Goal: Task Accomplishment & Management: Manage account settings

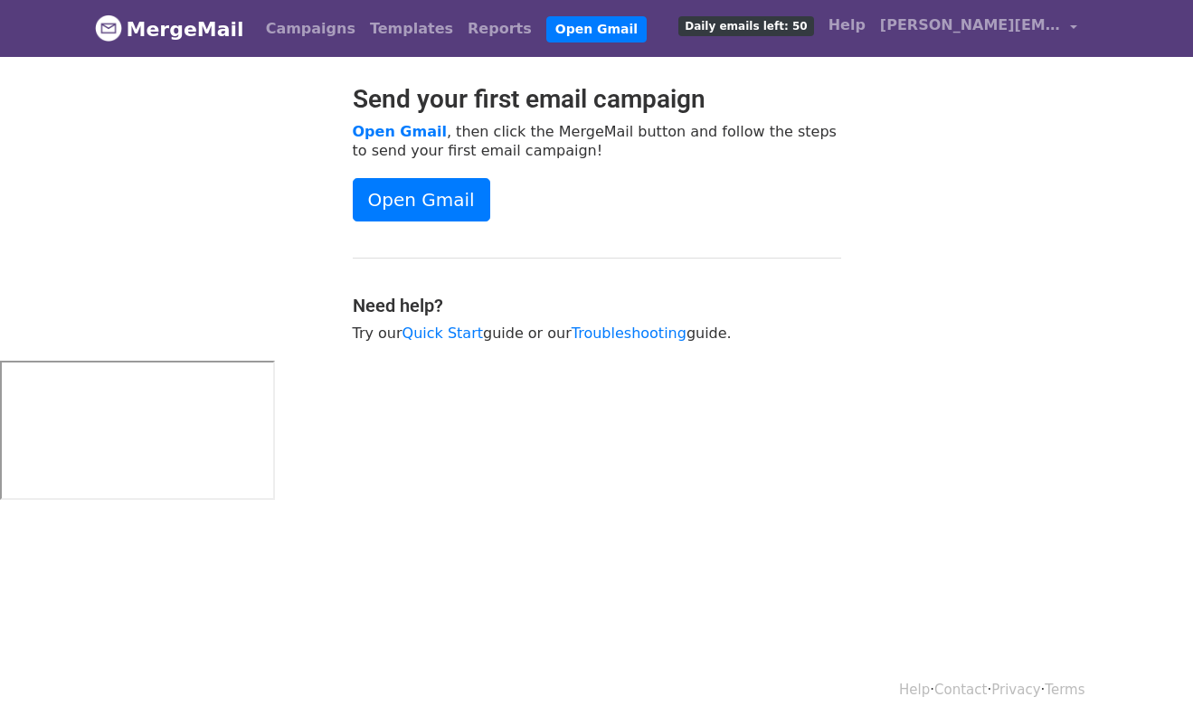
click at [729, 122] on p "Open Gmail , then click the MergeMail button and follow the steps to send your …" at bounding box center [597, 141] width 488 height 38
click at [980, 30] on span "[PERSON_NAME][EMAIL_ADDRESS][DOMAIN_NAME]" at bounding box center [970, 25] width 181 height 22
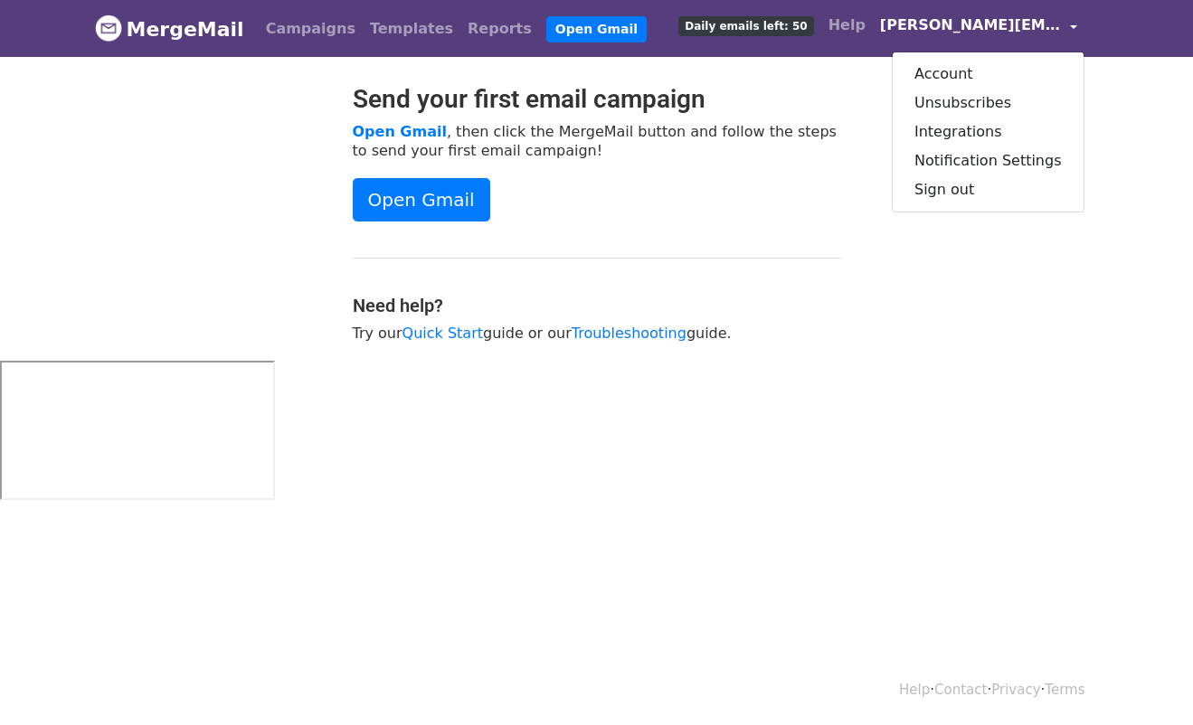
click at [858, 88] on div "Send your first email campaign Open Gmail , then click the MergeMail button and…" at bounding box center [596, 222] width 1031 height 277
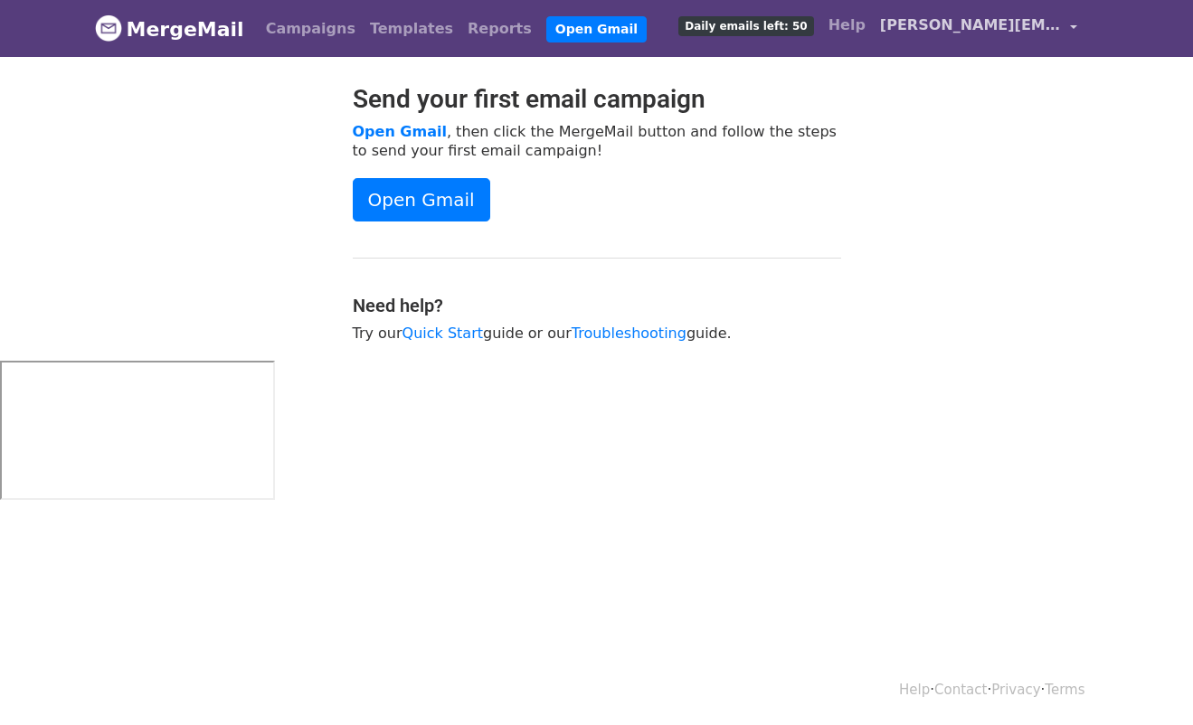
click at [933, 32] on span "[PERSON_NAME][EMAIL_ADDRESS][DOMAIN_NAME]" at bounding box center [970, 25] width 181 height 22
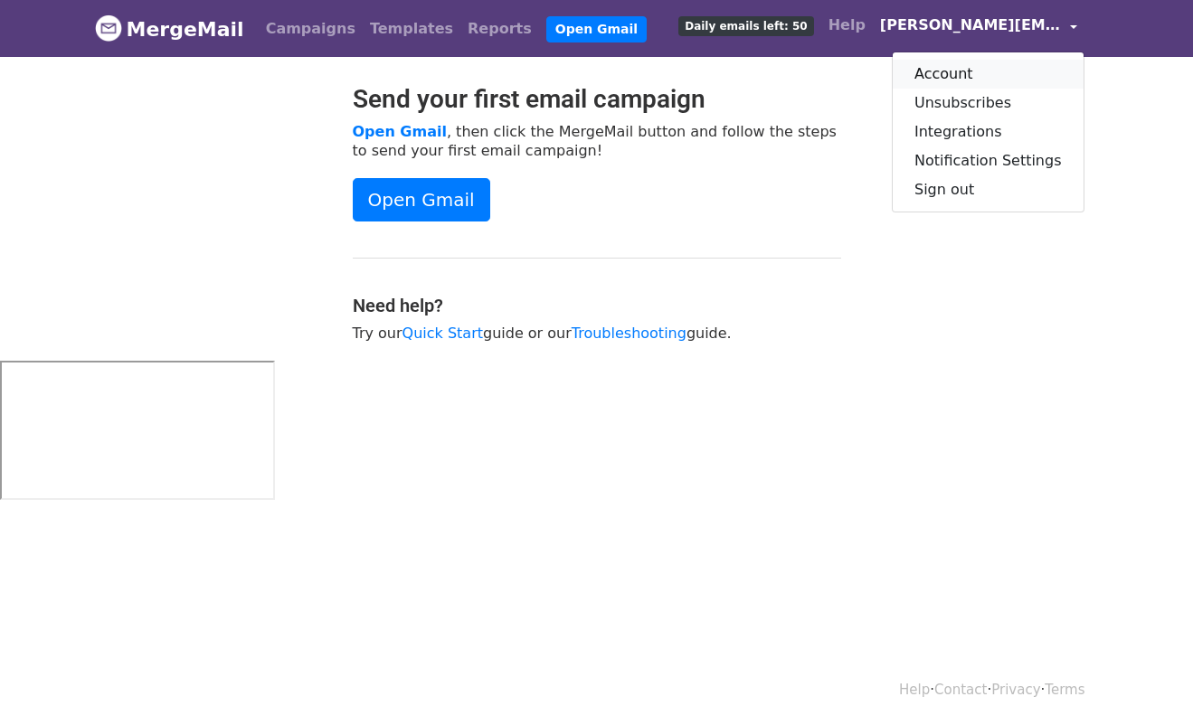
click at [934, 75] on link "Account" at bounding box center [988, 74] width 191 height 29
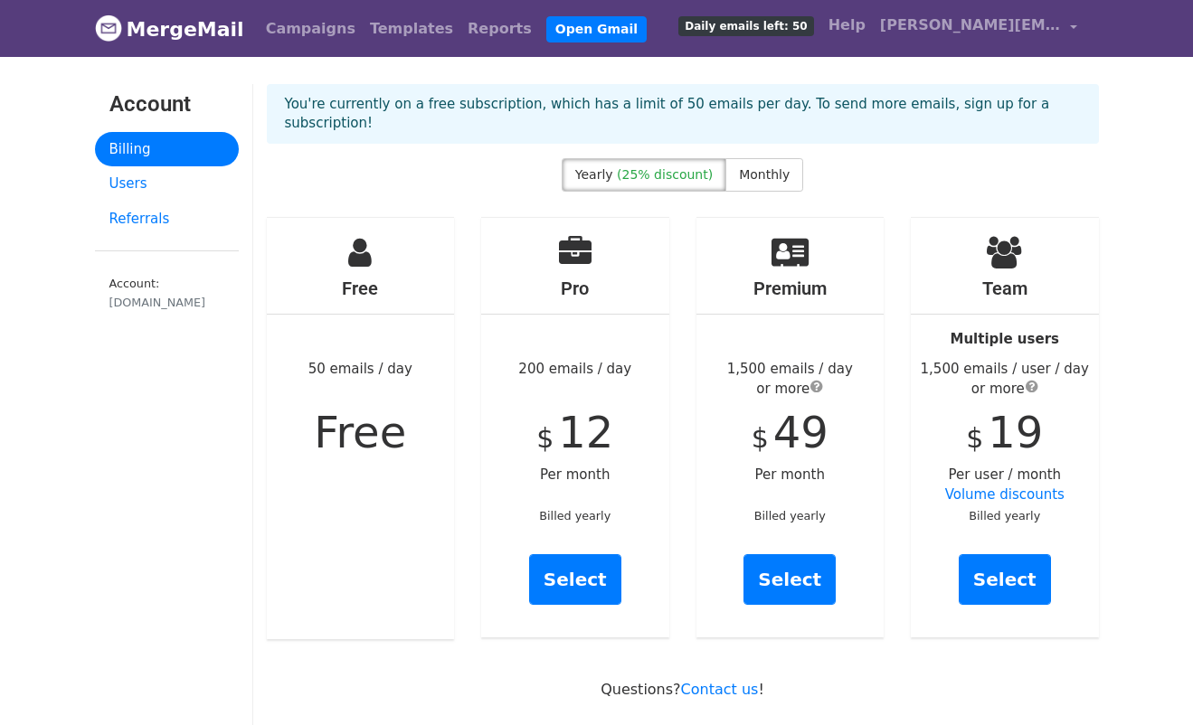
click at [1067, 19] on link "[PERSON_NAME][EMAIL_ADDRESS][DOMAIN_NAME]" at bounding box center [979, 28] width 212 height 43
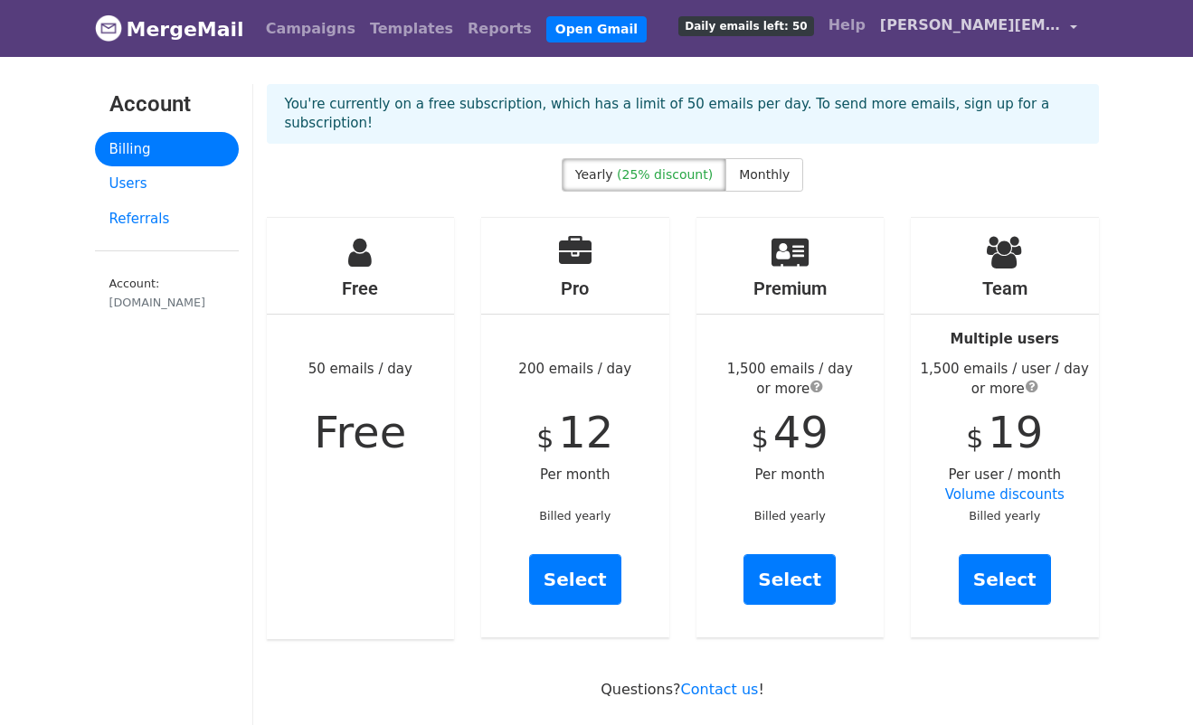
drag, startPoint x: 1033, startPoint y: 20, endPoint x: 1019, endPoint y: 31, distance: 17.4
click at [1033, 21] on span "[PERSON_NAME][EMAIL_ADDRESS][DOMAIN_NAME]" at bounding box center [970, 25] width 181 height 22
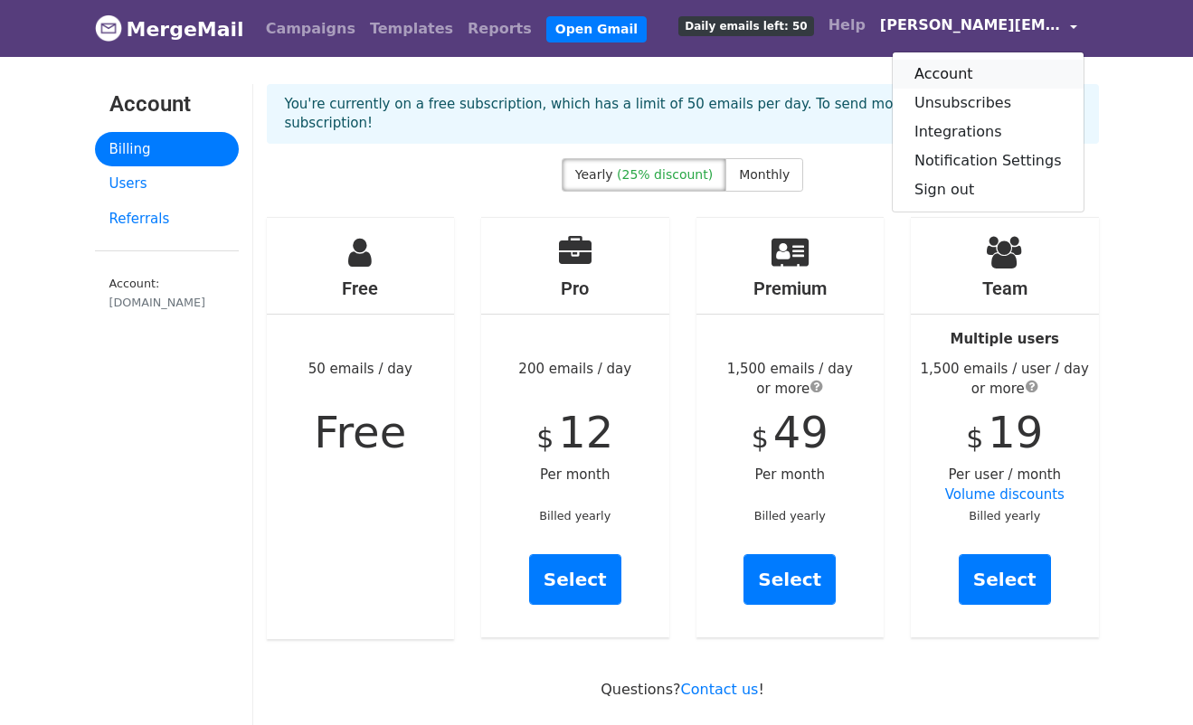
click at [973, 72] on link "Account" at bounding box center [988, 74] width 191 height 29
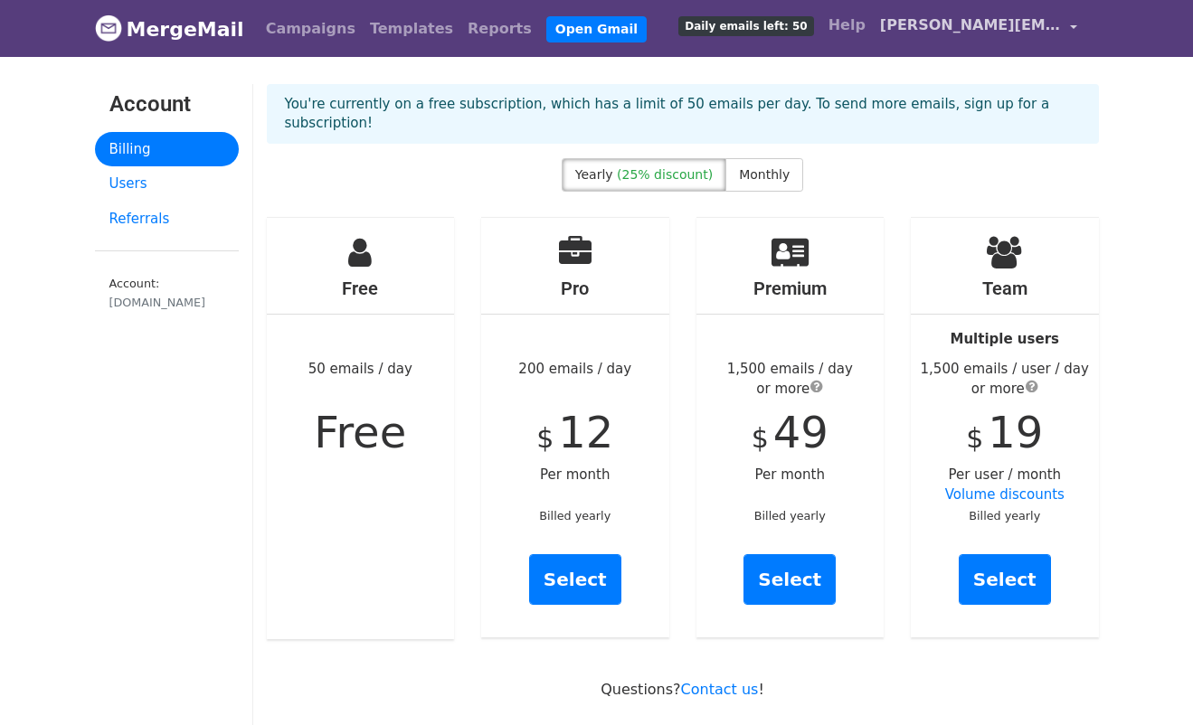
click at [1039, 13] on link "[PERSON_NAME][EMAIL_ADDRESS][DOMAIN_NAME]" at bounding box center [979, 28] width 212 height 43
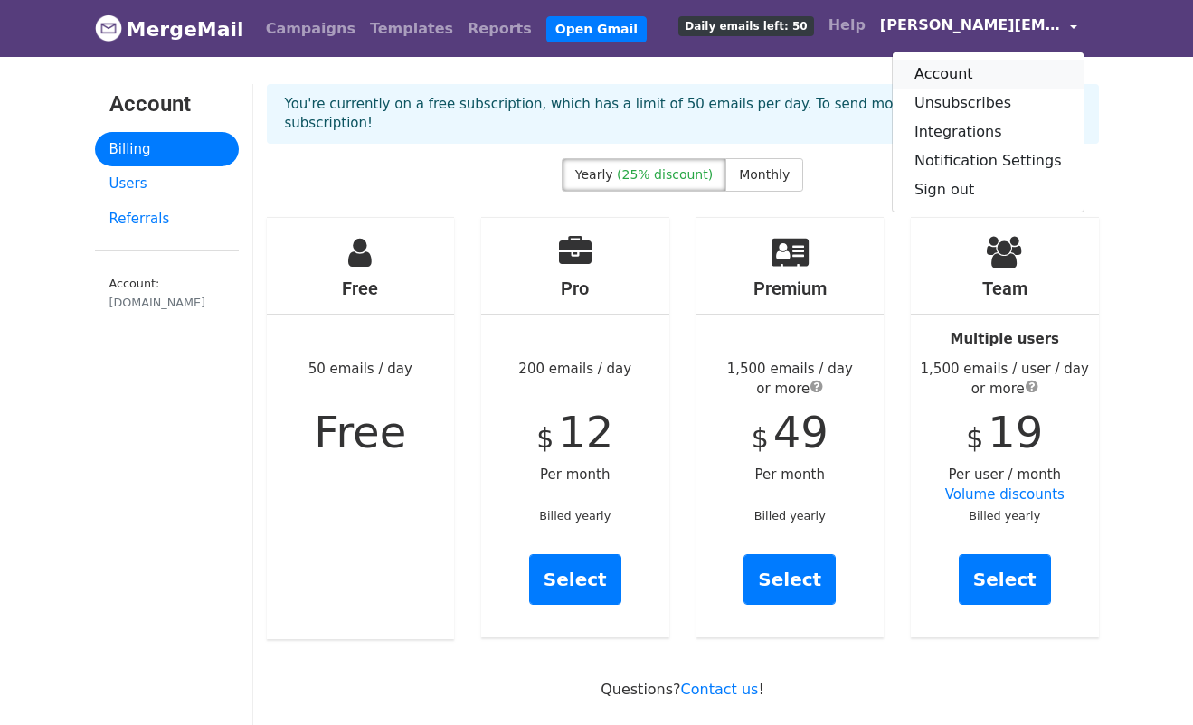
click at [947, 77] on link "Account" at bounding box center [988, 74] width 191 height 29
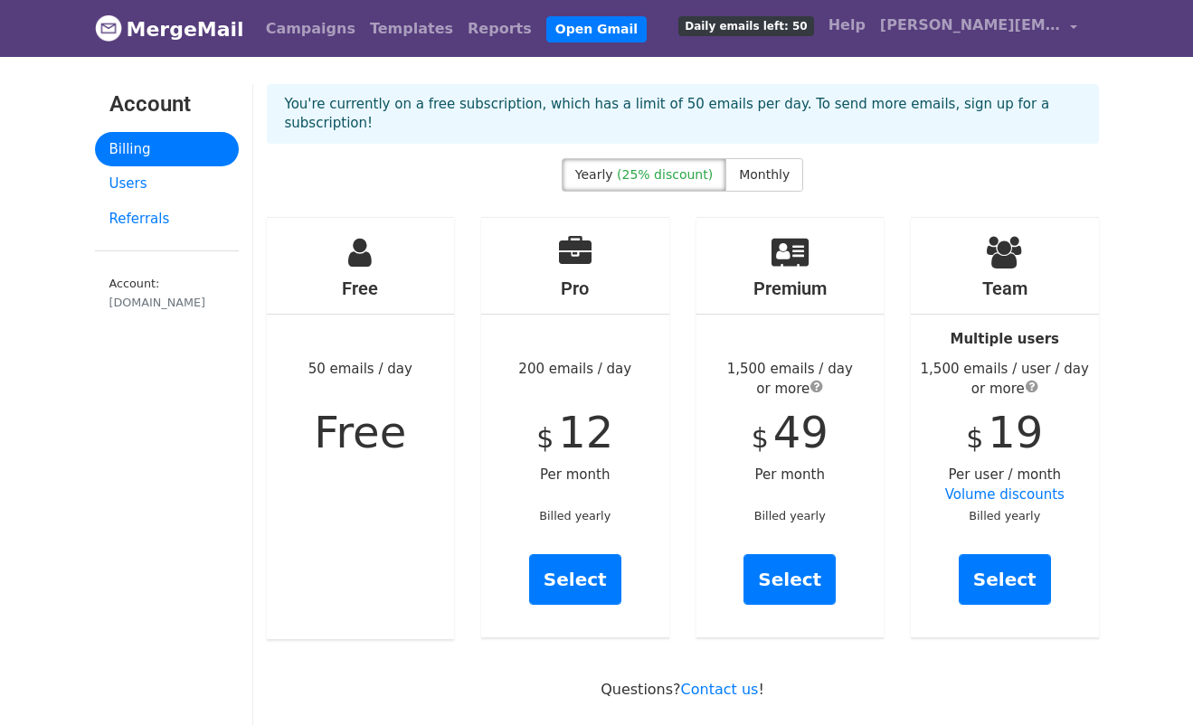
click at [898, 137] on div "You're currently on a free subscription, which has a limit of 50 emails per day…" at bounding box center [682, 121] width 859 height 74
click at [1025, 28] on span "[PERSON_NAME][EMAIL_ADDRESS][DOMAIN_NAME]" at bounding box center [970, 25] width 181 height 22
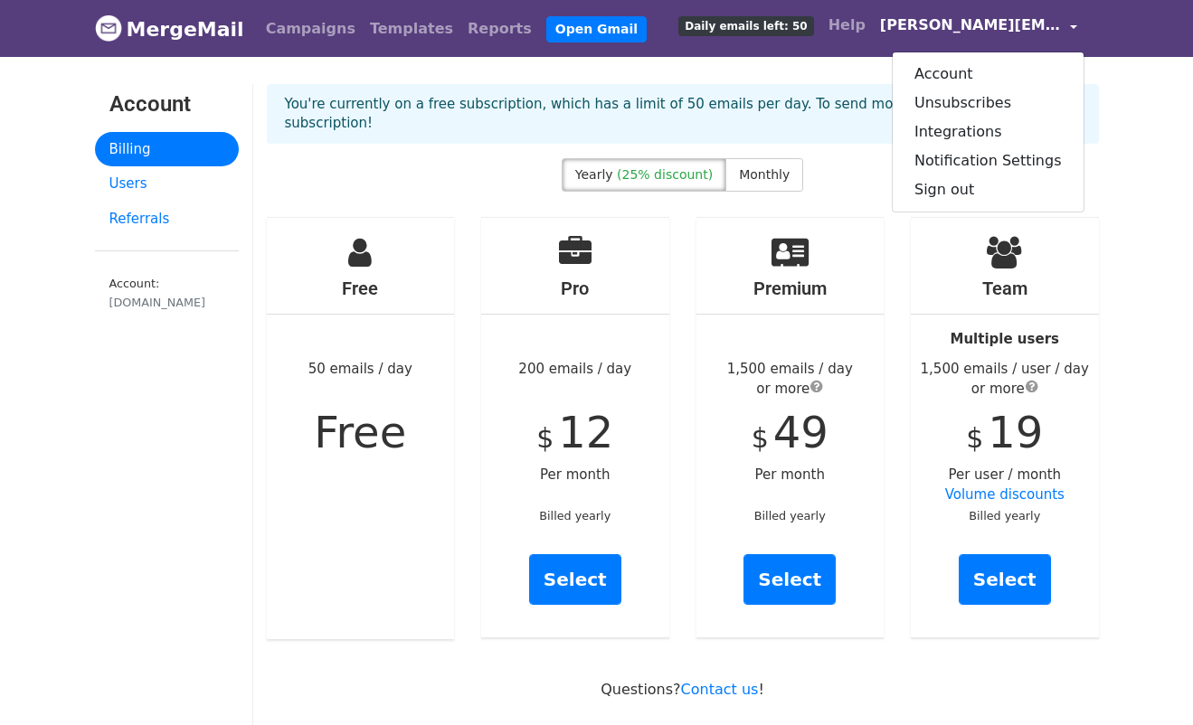
click at [1088, 104] on div "You're currently on a free subscription, which has a limit of 50 emails per day…" at bounding box center [683, 114] width 832 height 60
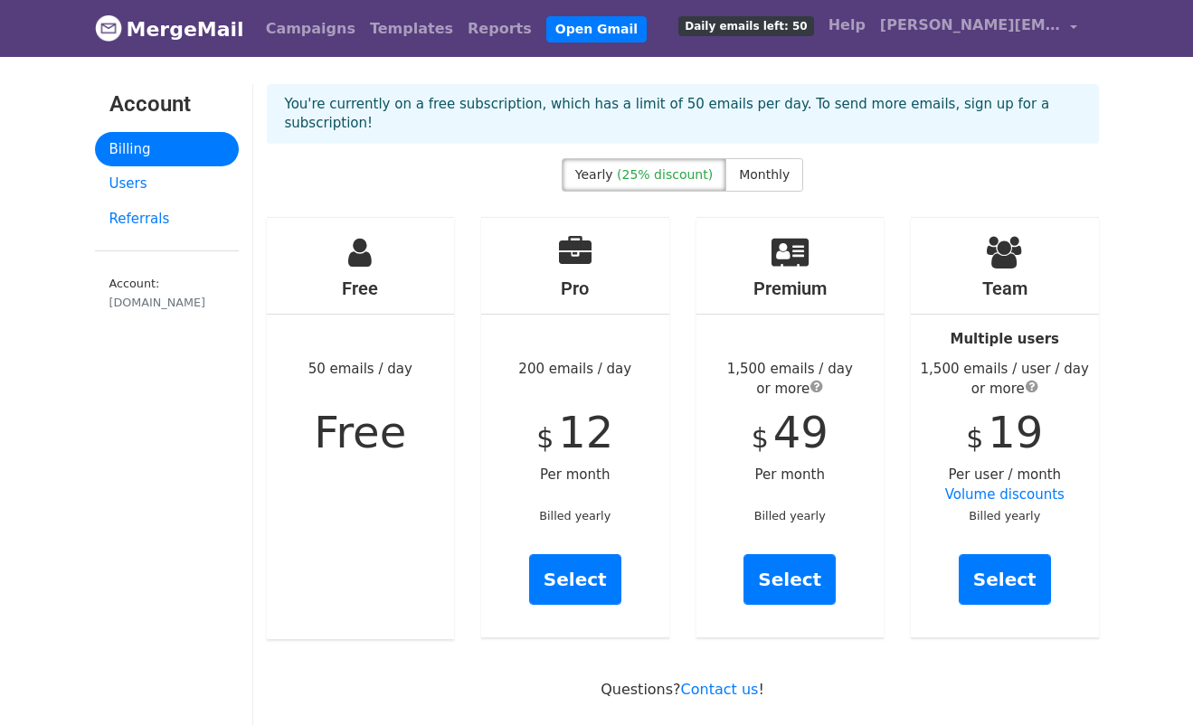
click at [207, 28] on link "MergeMail" at bounding box center [169, 29] width 149 height 38
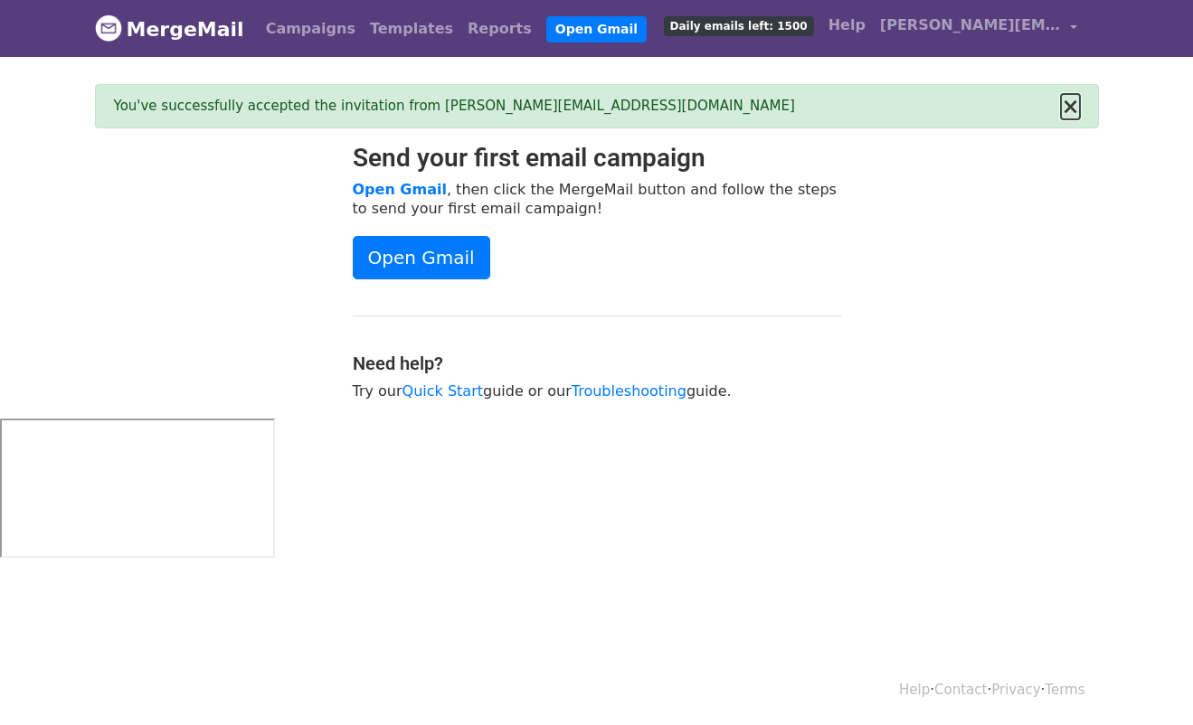
click at [1076, 110] on button "×" at bounding box center [1070, 107] width 18 height 22
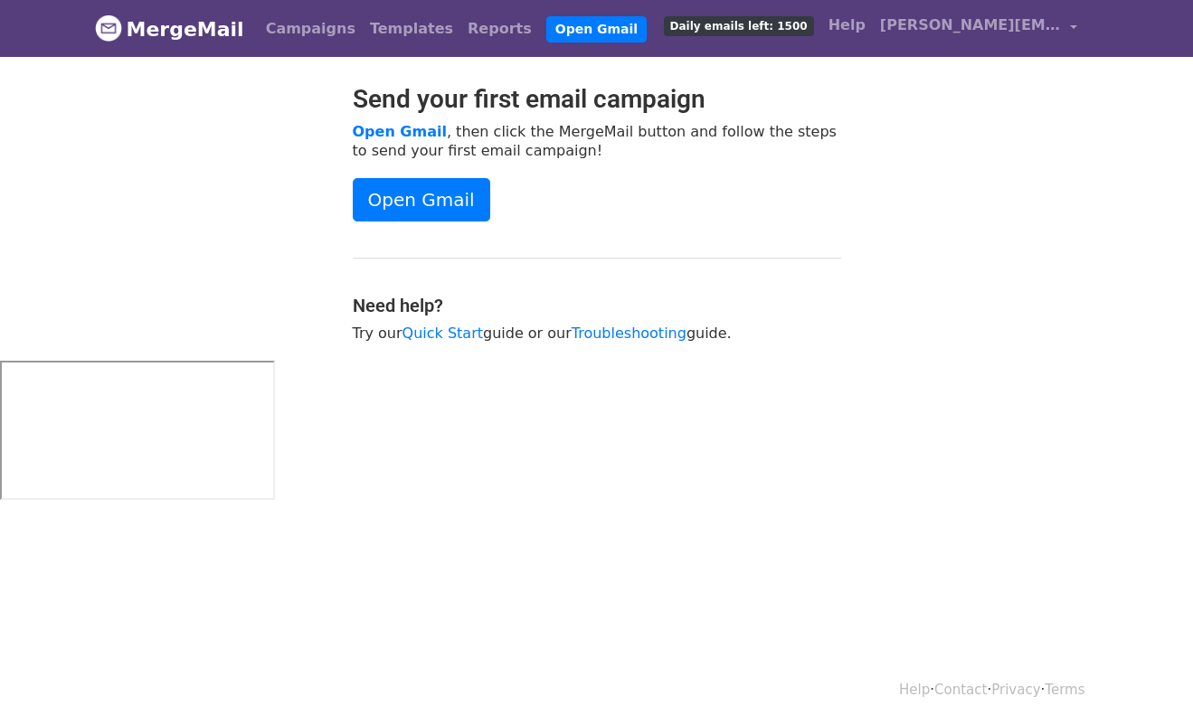
scroll to position [2, 0]
